Goal: Entertainment & Leisure: Consume media (video, audio)

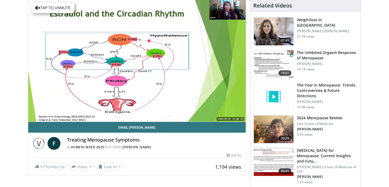
scroll to position [54, 0]
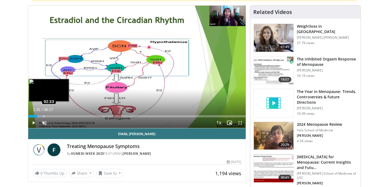
drag, startPoint x: 34, startPoint y: 116, endPoint x: 37, endPoint y: 121, distance: 5.0
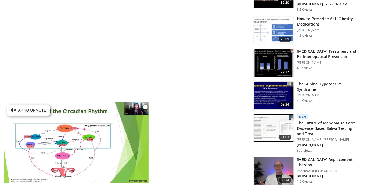
scroll to position [629, 0]
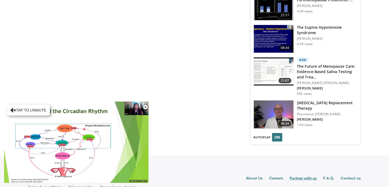
click at [308, 175] on link "Partner with us" at bounding box center [303, 178] width 27 height 6
